Goal: Task Accomplishment & Management: Use online tool/utility

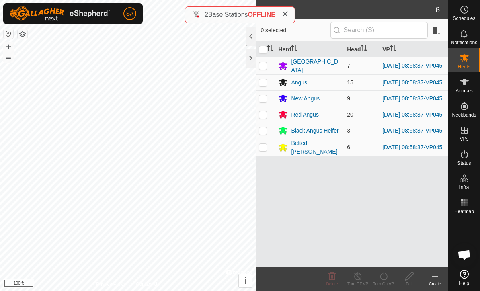
click at [262, 53] on input "checkbox" at bounding box center [263, 50] width 8 height 8
checkbox input "true"
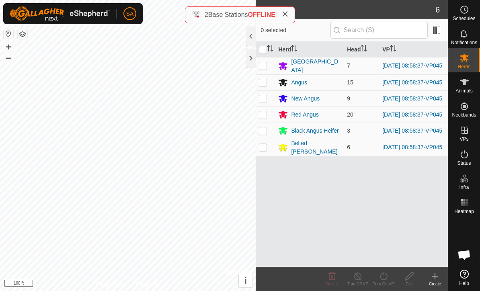
checkbox input "true"
click at [387, 283] on div "Turn On VP" at bounding box center [383, 284] width 26 height 6
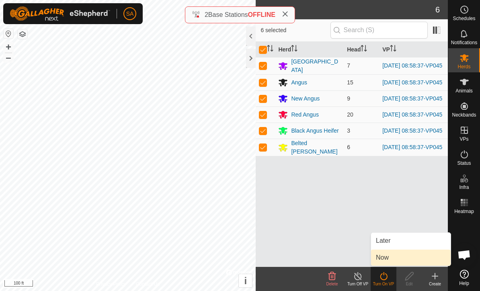
click at [407, 258] on link "Now" at bounding box center [411, 257] width 80 height 16
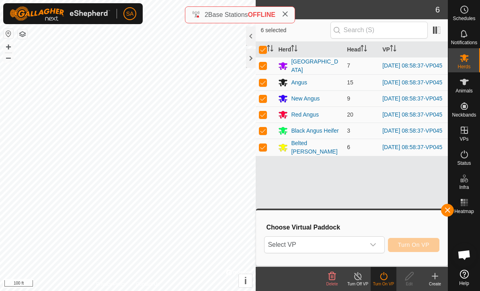
click at [374, 244] on icon "dropdown trigger" at bounding box center [373, 244] width 6 height 3
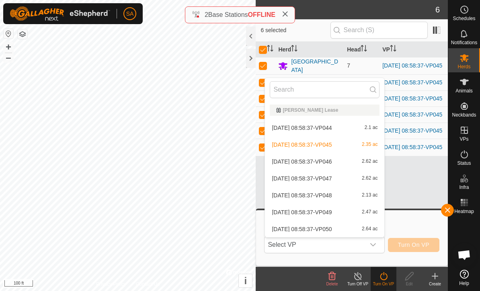
click at [344, 162] on div "[DATE] 08:58:37-VP046 2.62 ac" at bounding box center [325, 162] width 110 height 10
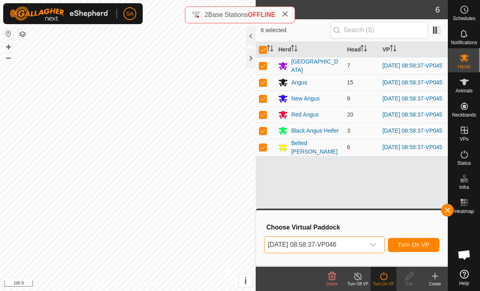
click at [421, 246] on span "Turn On VP" at bounding box center [413, 244] width 31 height 6
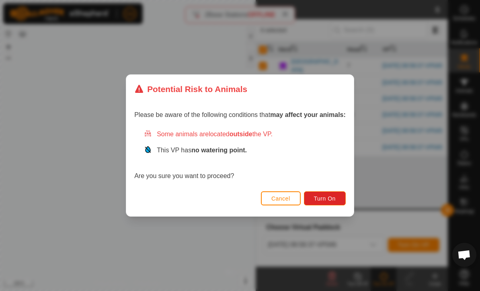
click at [331, 199] on span "Turn On" at bounding box center [325, 198] width 22 height 6
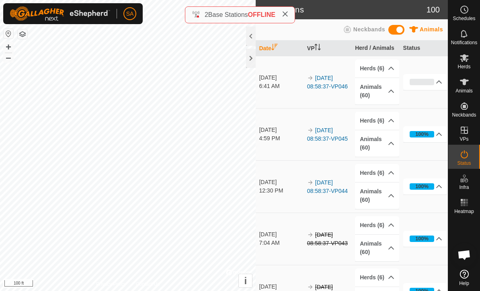
click at [250, 63] on div at bounding box center [251, 58] width 10 height 19
